Goal: Navigation & Orientation: Understand site structure

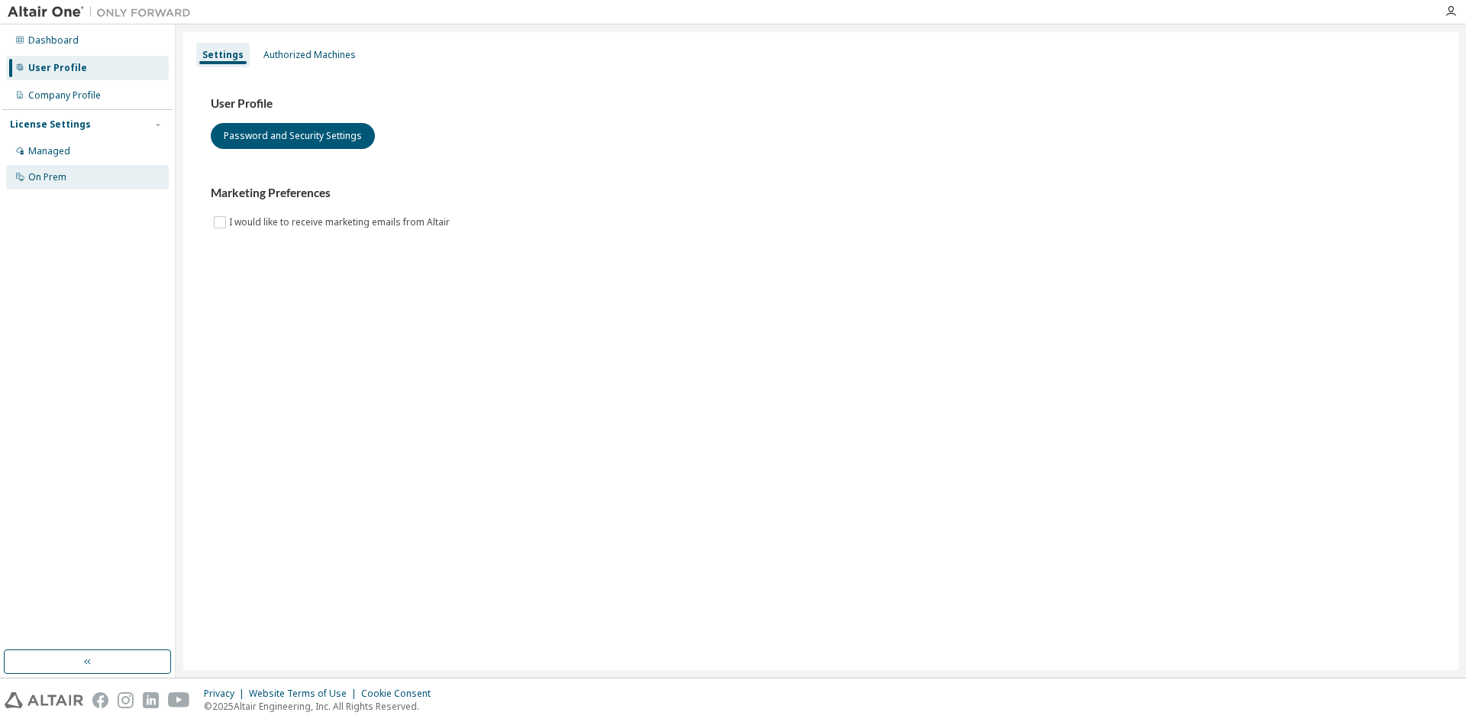
click at [19, 180] on icon at bounding box center [19, 176] width 9 height 9
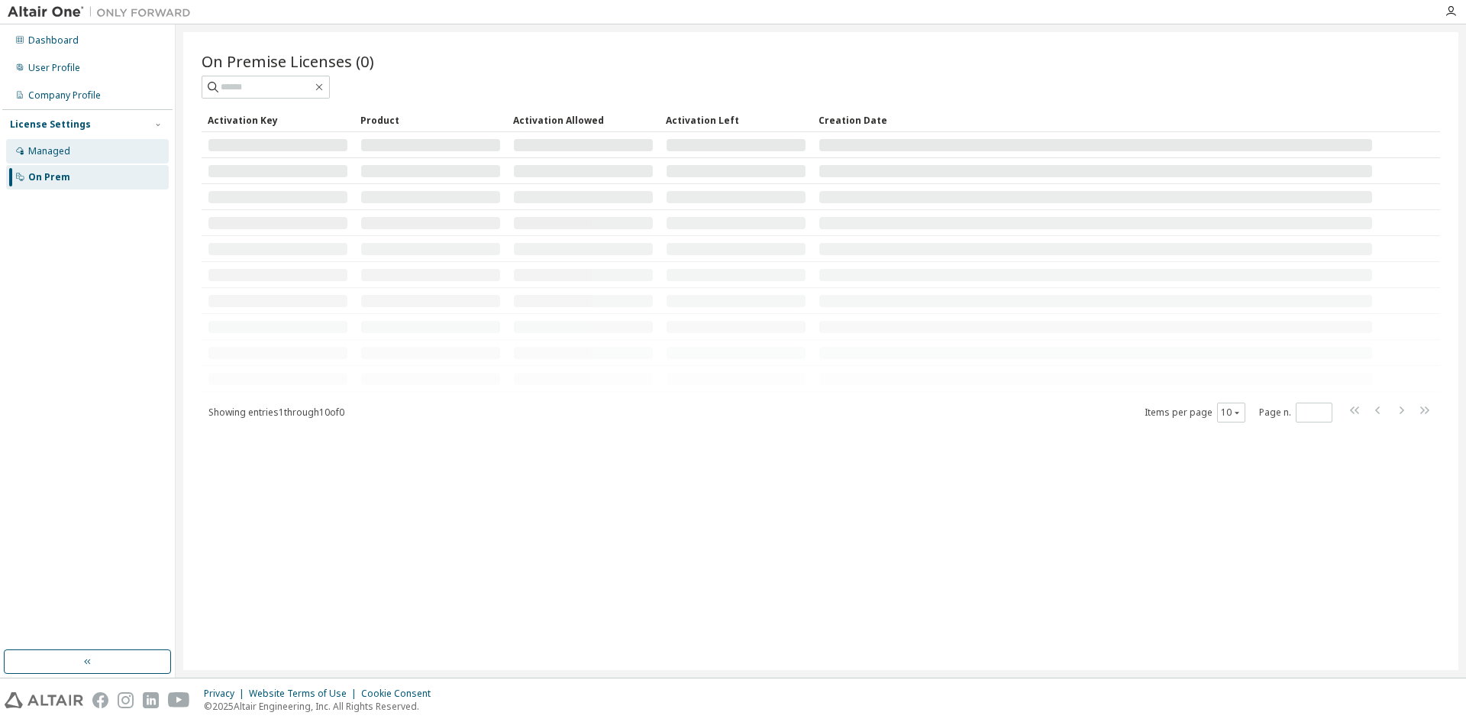
click at [40, 152] on div "Managed" at bounding box center [49, 151] width 42 height 12
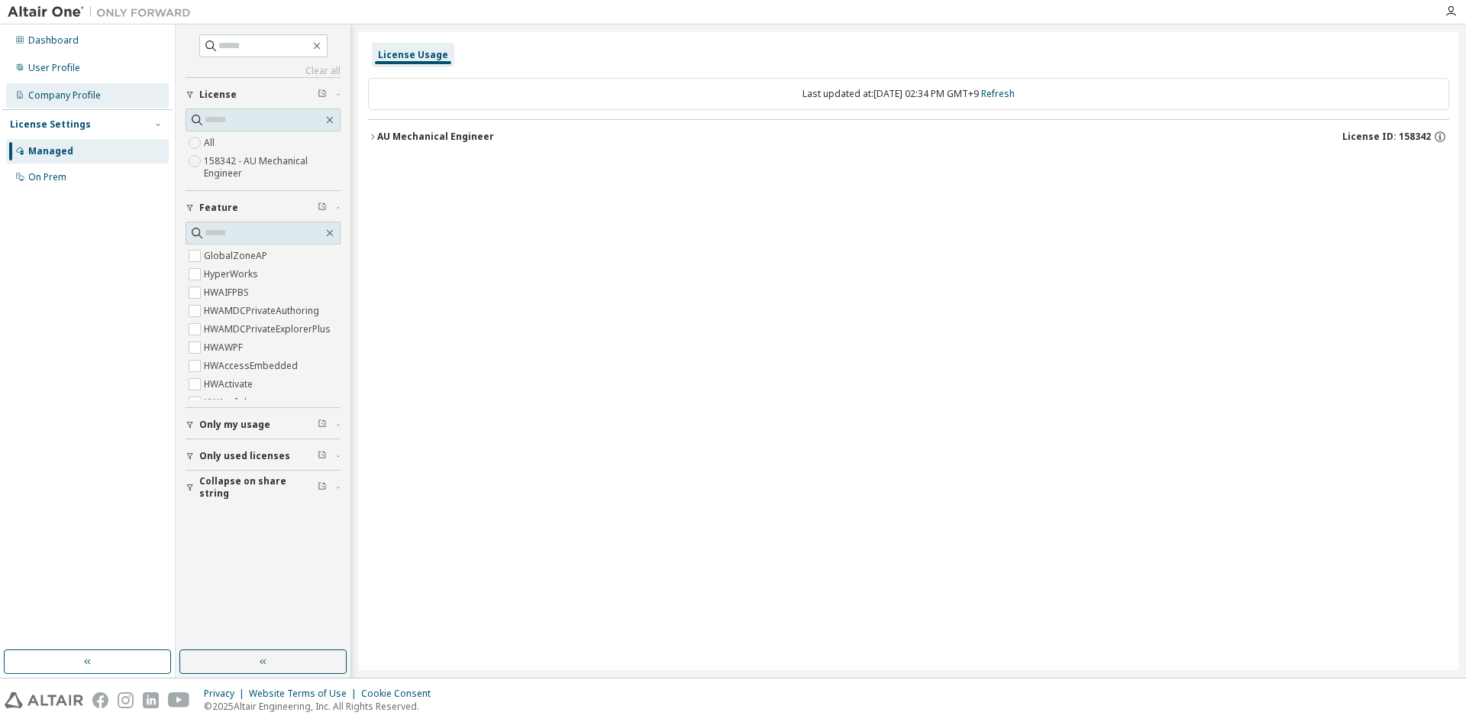
click at [63, 102] on div "Company Profile" at bounding box center [87, 95] width 163 height 24
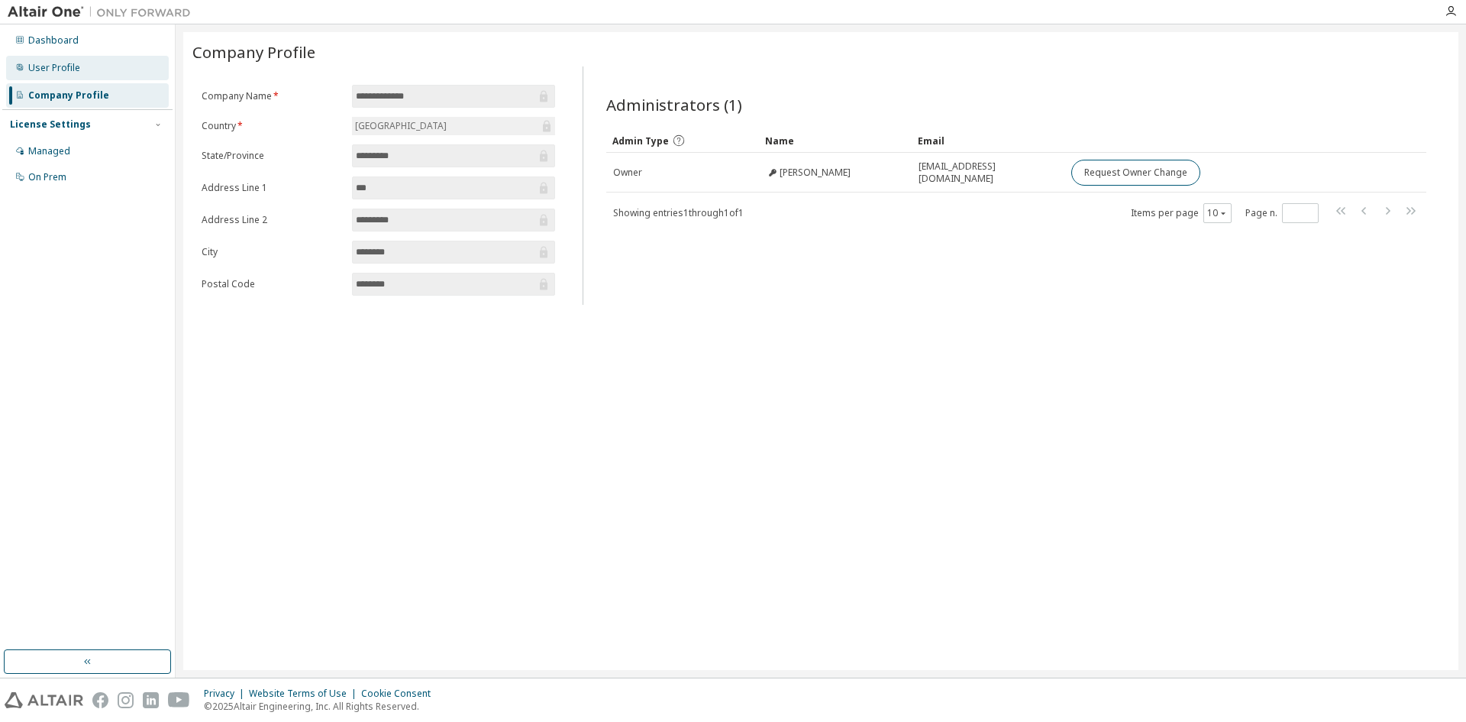
click at [58, 68] on div "User Profile" at bounding box center [54, 68] width 52 height 12
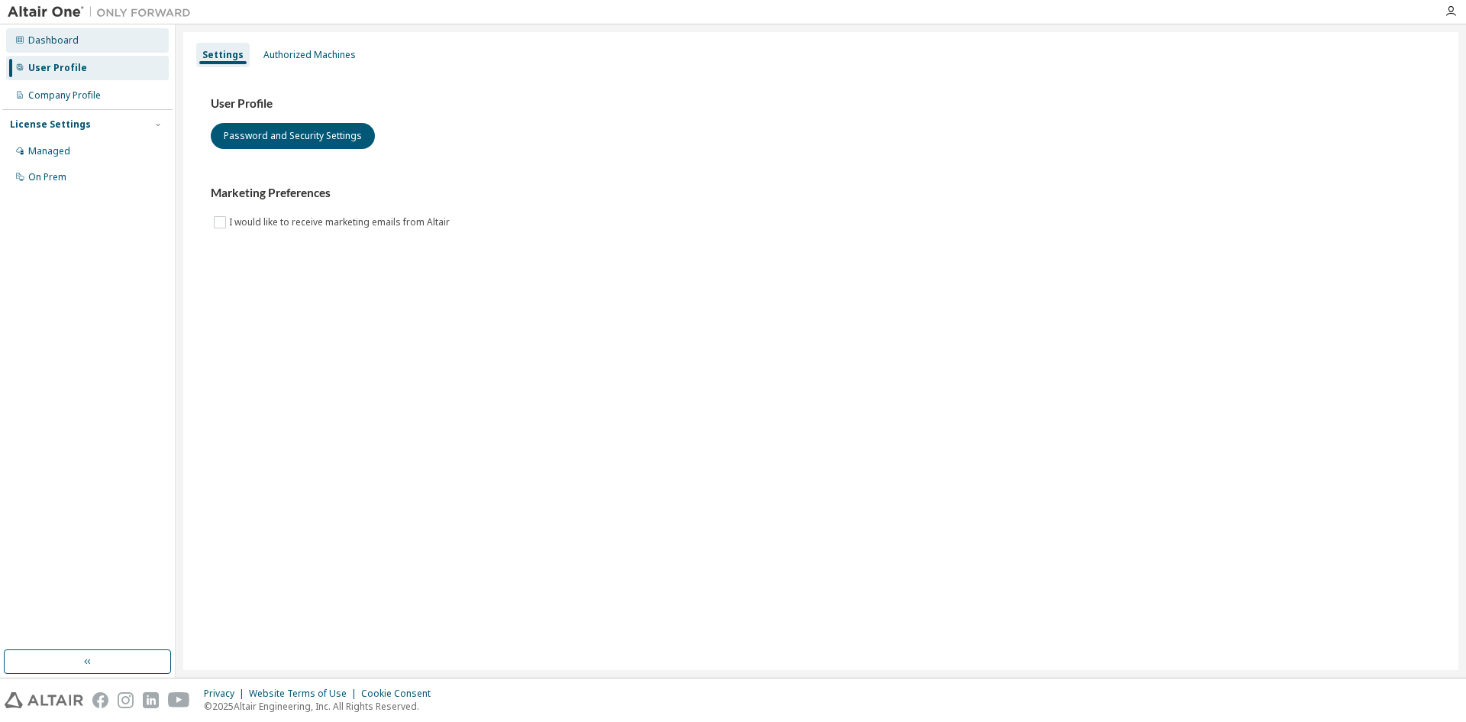
click at [53, 41] on div "Dashboard" at bounding box center [53, 40] width 50 height 12
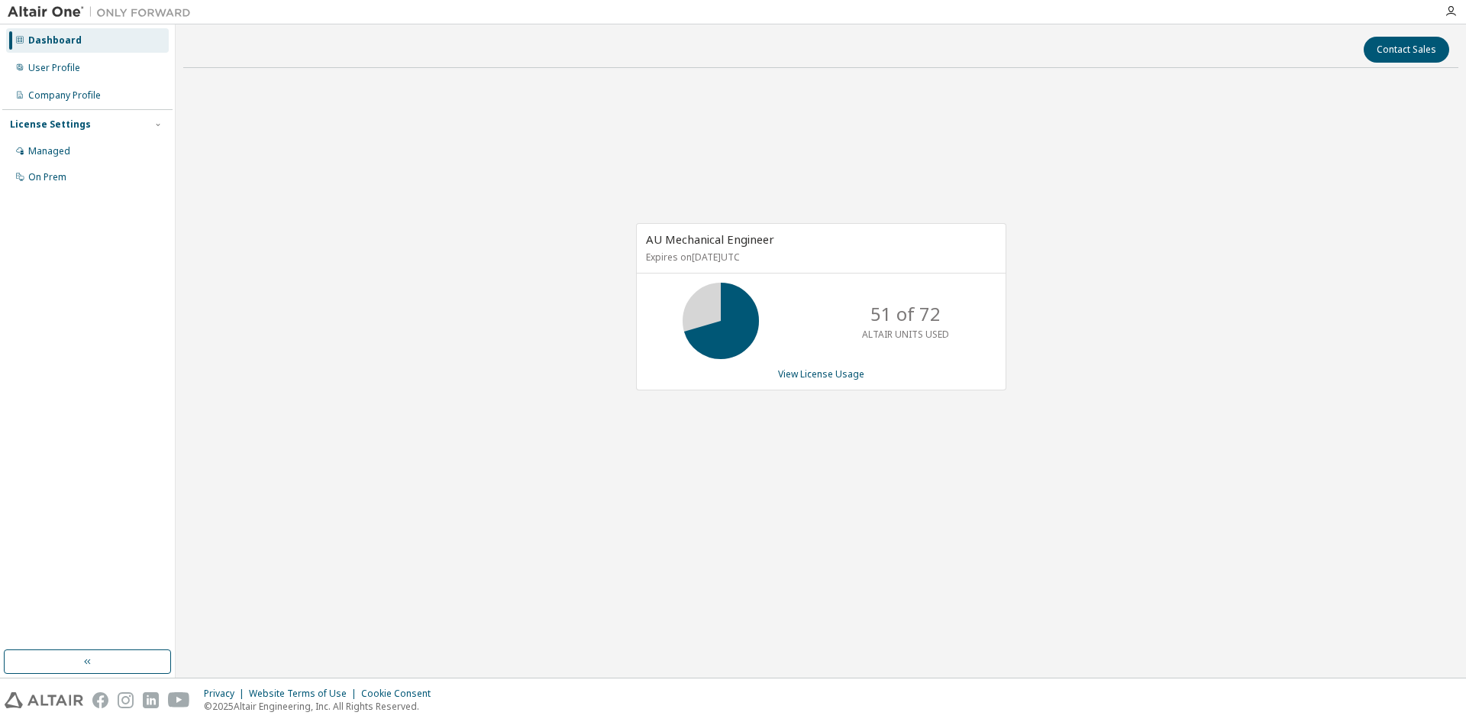
click at [44, 6] on img at bounding box center [103, 12] width 191 height 15
click at [1447, 13] on icon "button" at bounding box center [1451, 11] width 12 height 12
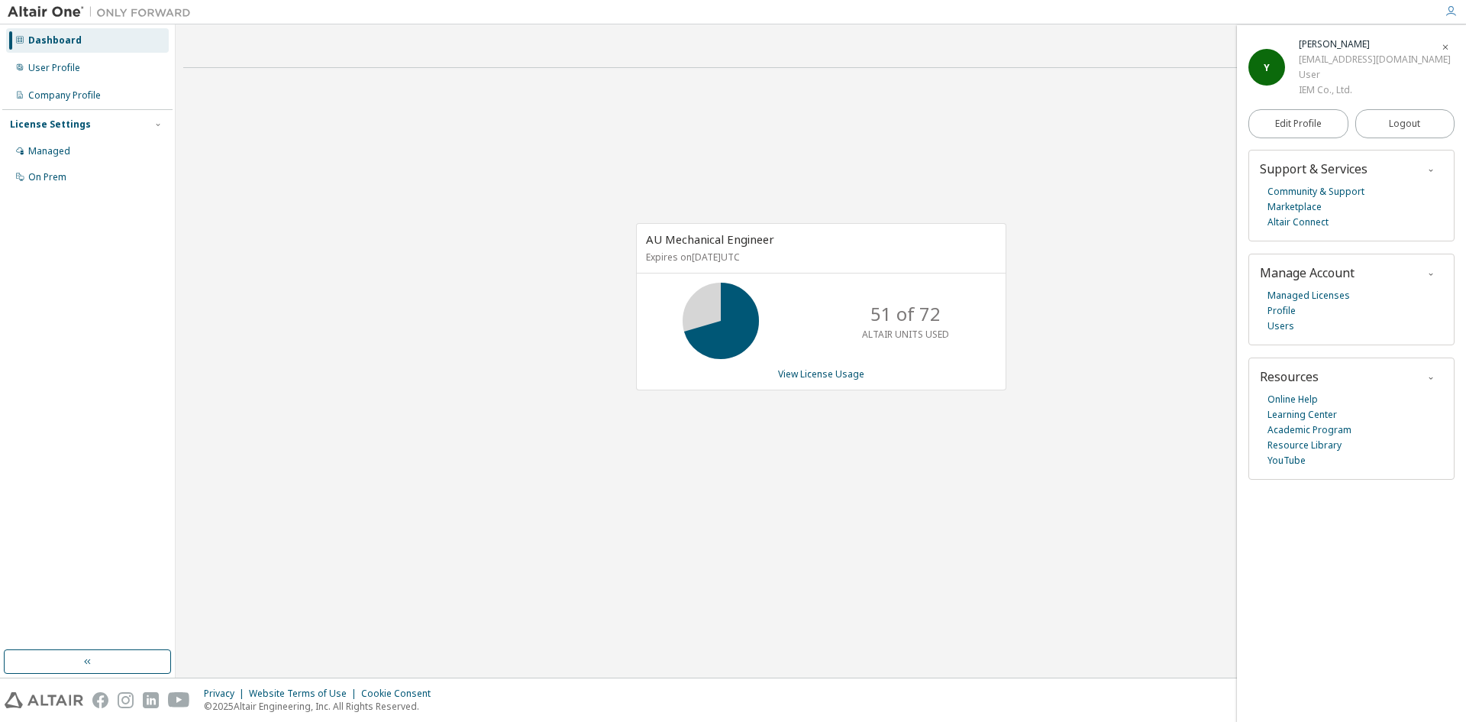
click at [942, 39] on div "Contact Sales" at bounding box center [820, 50] width 1257 height 26
